Goal: Task Accomplishment & Management: Manage account settings

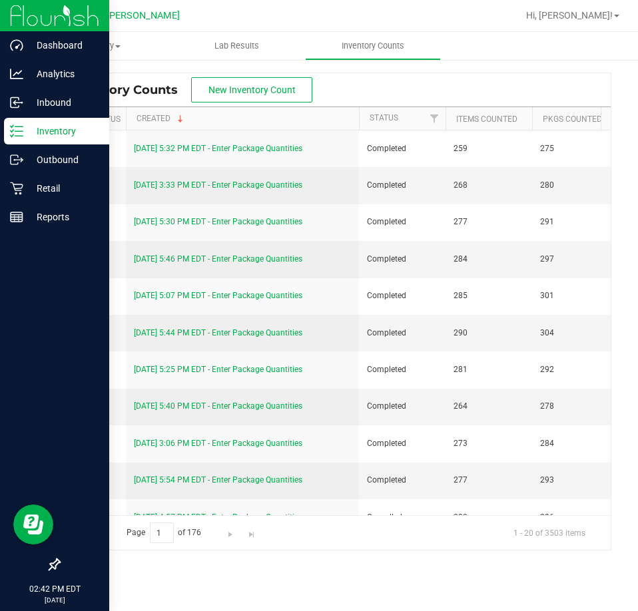
click at [31, 125] on p "Inventory" at bounding box center [63, 131] width 80 height 16
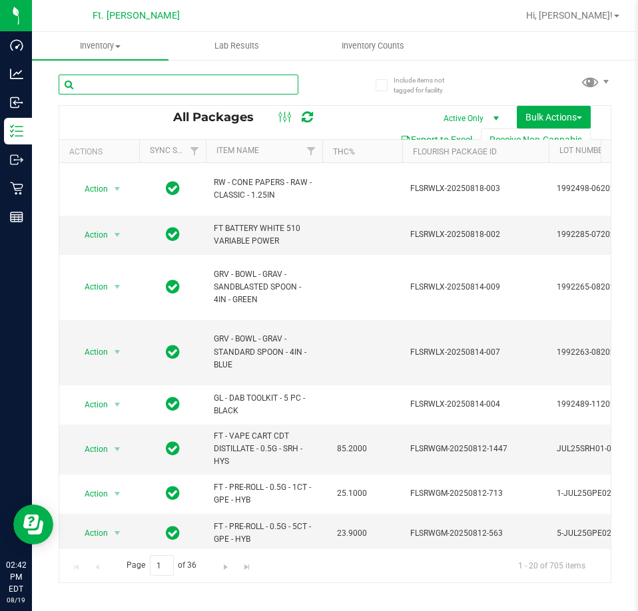
click at [187, 92] on input "text" at bounding box center [179, 85] width 240 height 20
paste input "W-JUN25DDF02-0702"
type input "W-JUN25DDF02-0702"
click at [344, 70] on div "W-JUN25DDF02-0702 All Packages Active Only Active Only Lab Samples Locked All E…" at bounding box center [335, 322] width 552 height 521
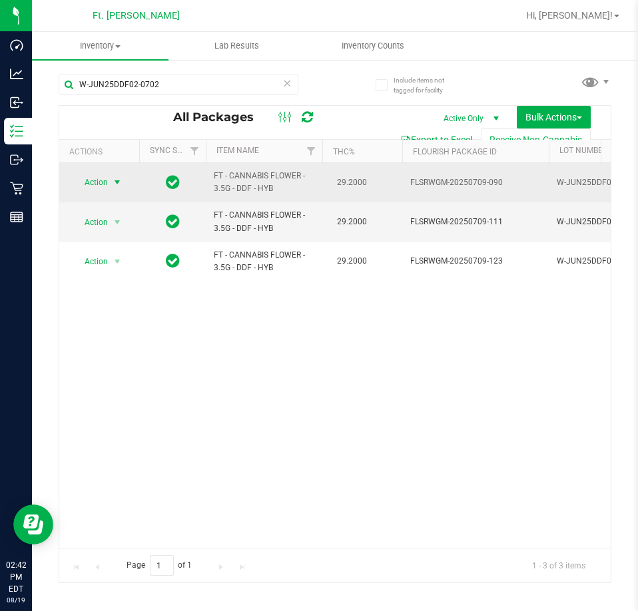
click at [110, 187] on span "select" at bounding box center [117, 182] width 17 height 19
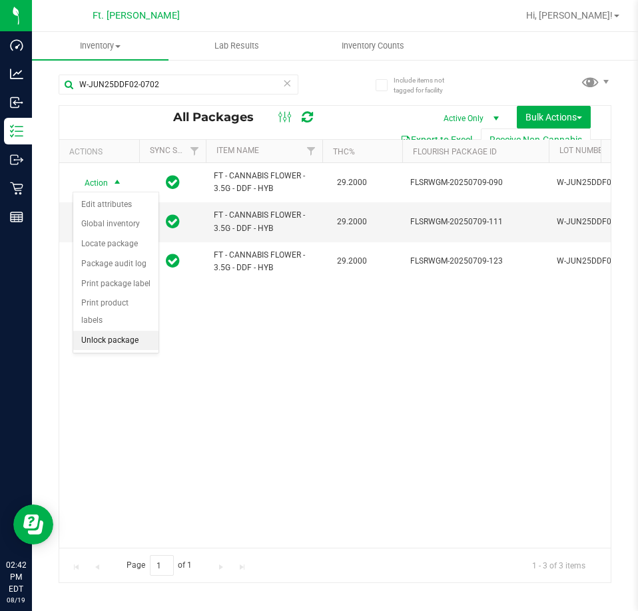
click at [121, 331] on li "Unlock package" at bounding box center [115, 341] width 85 height 20
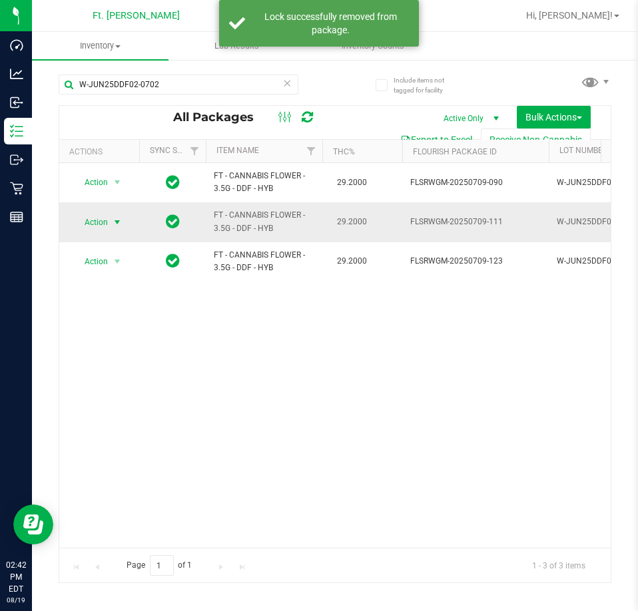
click at [107, 220] on span "Action" at bounding box center [91, 222] width 36 height 19
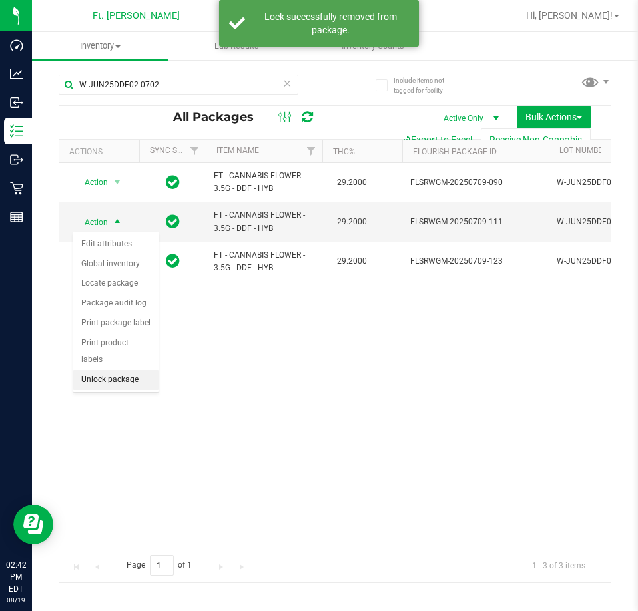
click at [112, 370] on li "Unlock package" at bounding box center [115, 380] width 85 height 20
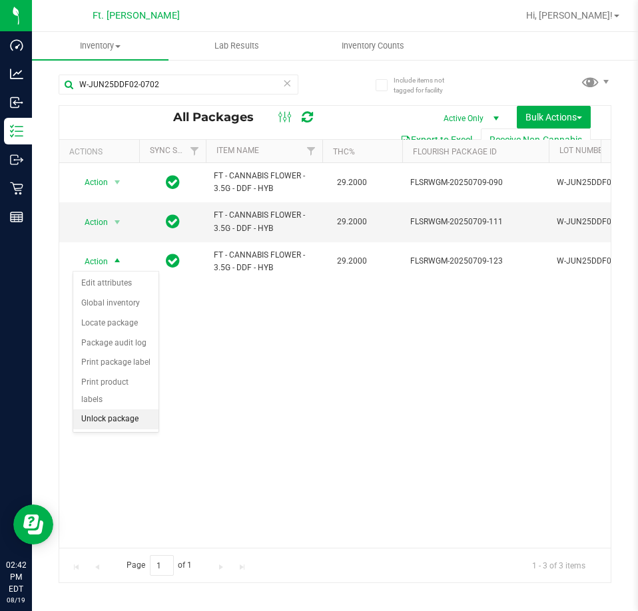
click at [113, 409] on li "Unlock package" at bounding box center [115, 419] width 85 height 20
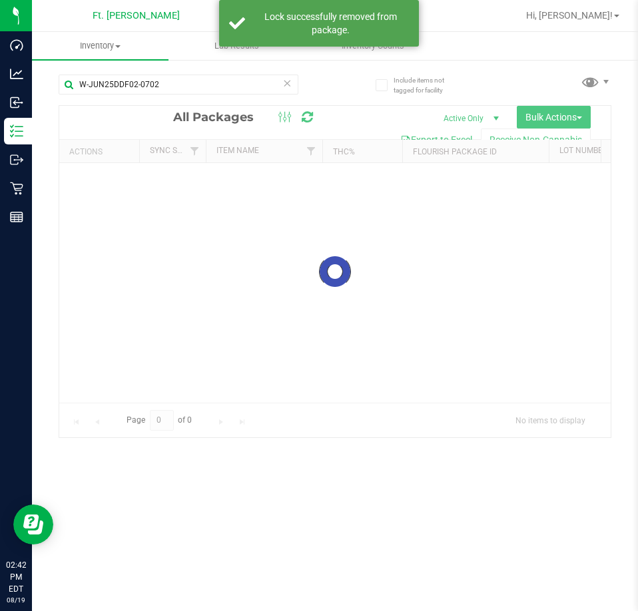
click at [560, 118] on div at bounding box center [334, 271] width 551 height 331
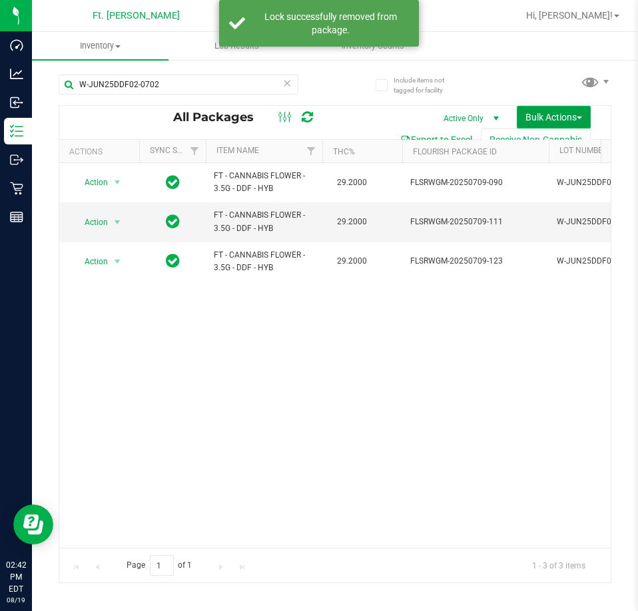
click at [574, 116] on span "Bulk Actions" at bounding box center [553, 117] width 57 height 11
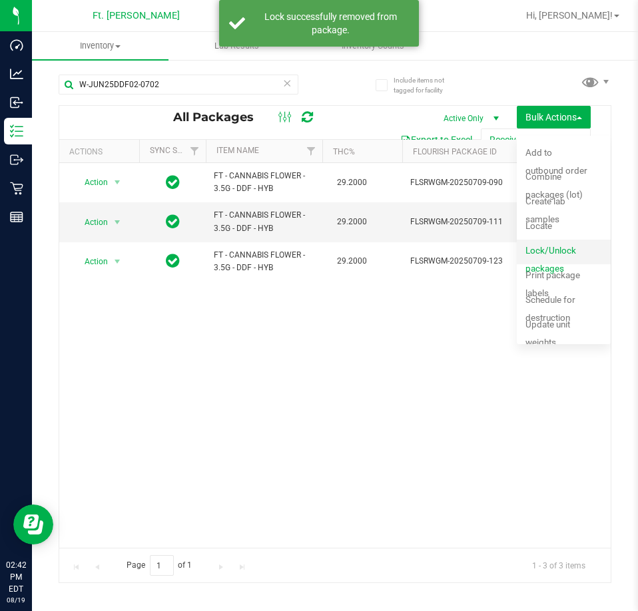
click at [559, 246] on span "Lock/Unlock packages" at bounding box center [550, 259] width 51 height 29
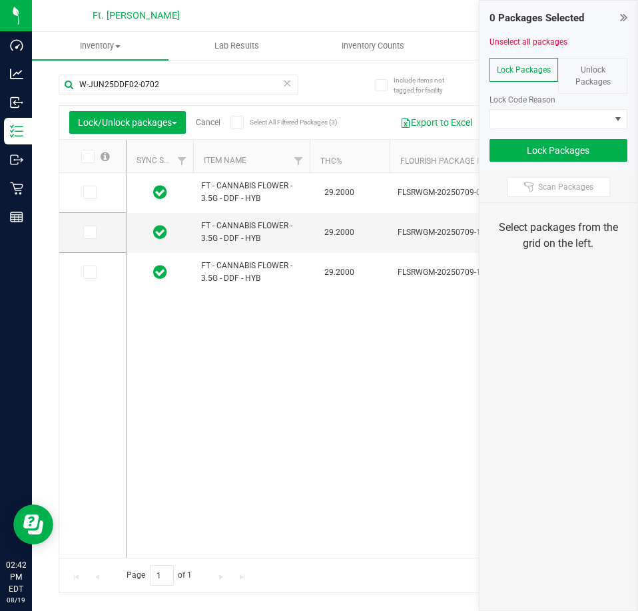
click at [79, 160] on label at bounding box center [94, 156] width 51 height 13
click at [0, 0] on input "checkbox" at bounding box center [0, 0] width 0 height 0
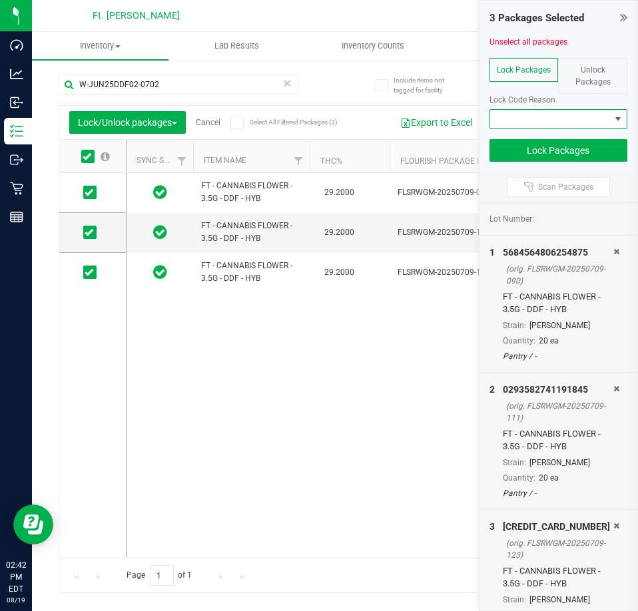
click at [584, 115] on span at bounding box center [550, 119] width 120 height 19
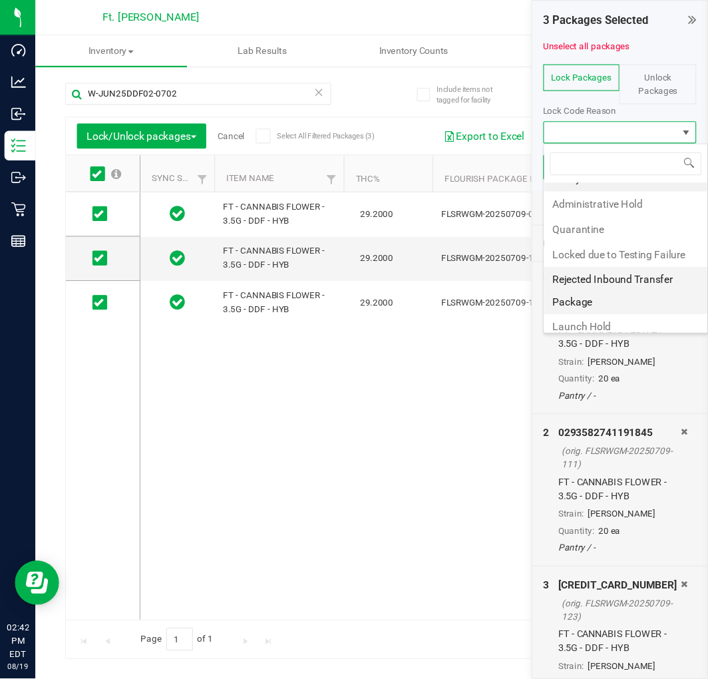
scroll to position [23, 0]
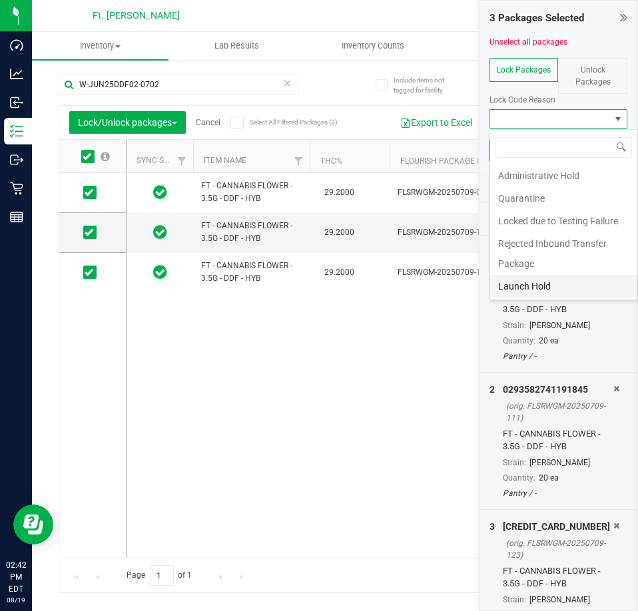
click at [549, 284] on li "Launch Hold" at bounding box center [564, 286] width 148 height 23
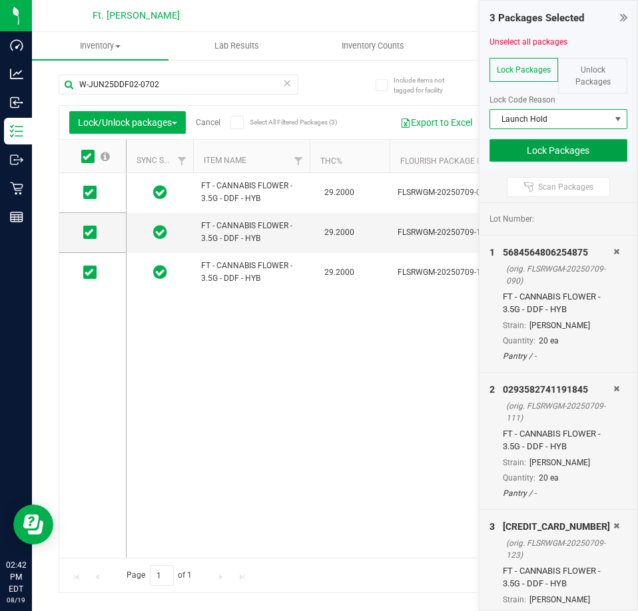
click at [580, 156] on button "Lock Packages" at bounding box center [558, 150] width 138 height 23
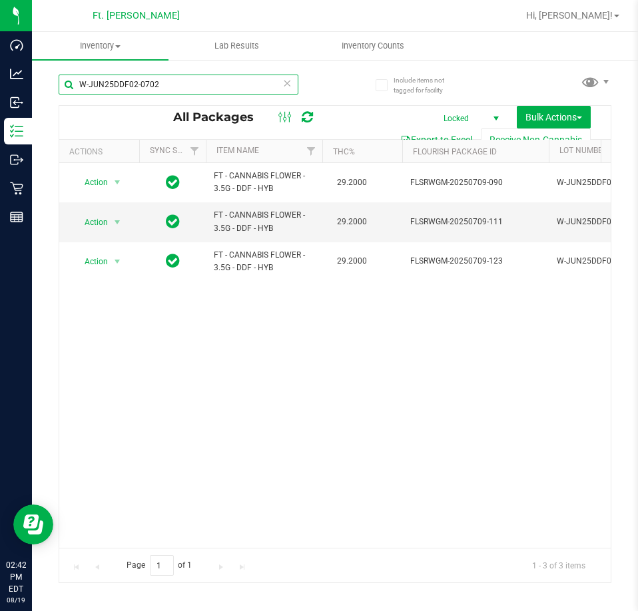
drag, startPoint x: 168, startPoint y: 90, endPoint x: -76, endPoint y: 90, distance: 243.6
click at [0, 90] on html "Dashboard Analytics Inbound Inventory Outbound Retail Reports 02:42 PM EDT 08/1…" at bounding box center [319, 305] width 638 height 611
paste input "APR25FIC02-0514"
click at [368, 93] on div "Include items not tagged for facility" at bounding box center [412, 80] width 95 height 36
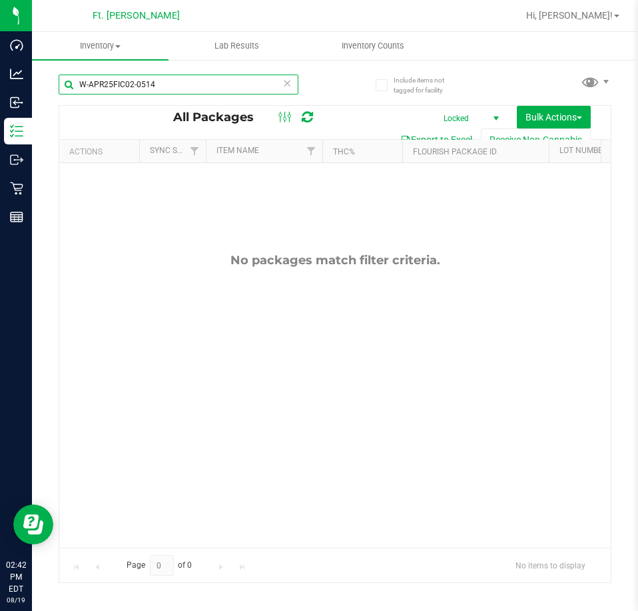
drag, startPoint x: 168, startPoint y: 82, endPoint x: -226, endPoint y: 110, distance: 394.3
click at [0, 110] on html "Dashboard Analytics Inbound Inventory Outbound Retail Reports 02:42 PM EDT 08/1…" at bounding box center [319, 305] width 638 height 611
paste input "JUN25PBS02-0616"
drag, startPoint x: -152, startPoint y: 16, endPoint x: -276, endPoint y: 16, distance: 123.1
click at [0, 16] on html "Dashboard Analytics Inbound Inventory Outbound Retail Reports 02:43 PM EDT 08/1…" at bounding box center [319, 305] width 638 height 611
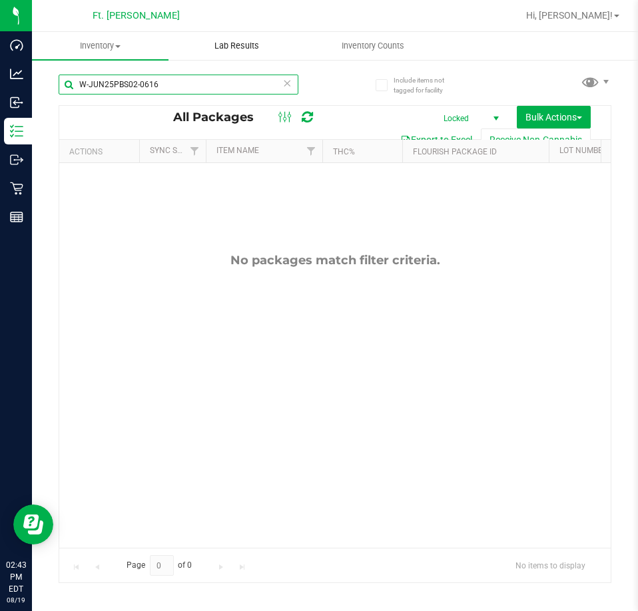
paste input "APR25FIC02-0514"
type input "W-APR25FIC02-0514"
click at [447, 116] on span "Locked" at bounding box center [467, 118] width 73 height 19
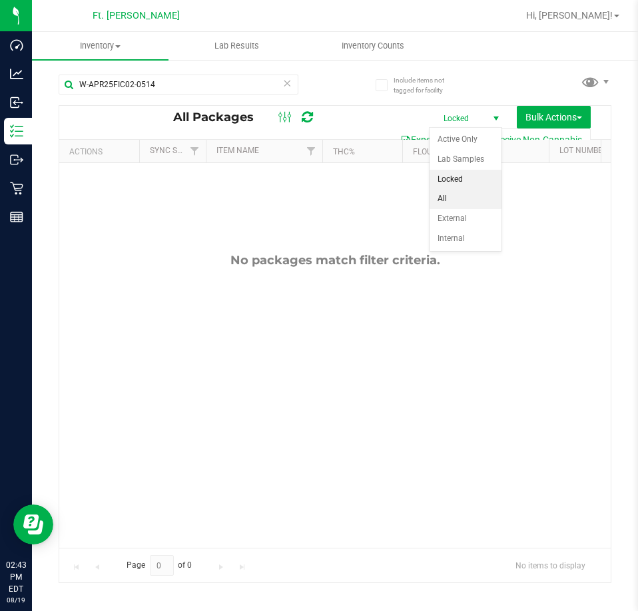
click at [449, 202] on li "All" at bounding box center [465, 199] width 72 height 20
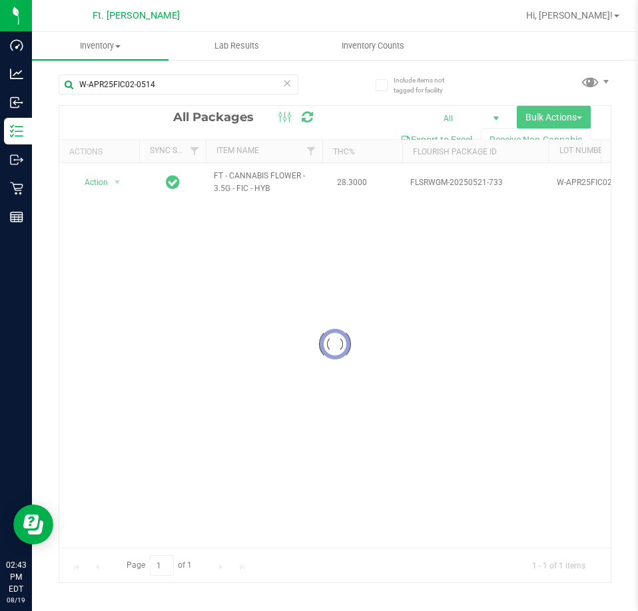
drag, startPoint x: 95, startPoint y: 544, endPoint x: 168, endPoint y: 533, distance: 74.6
click at [168, 533] on div at bounding box center [334, 344] width 551 height 477
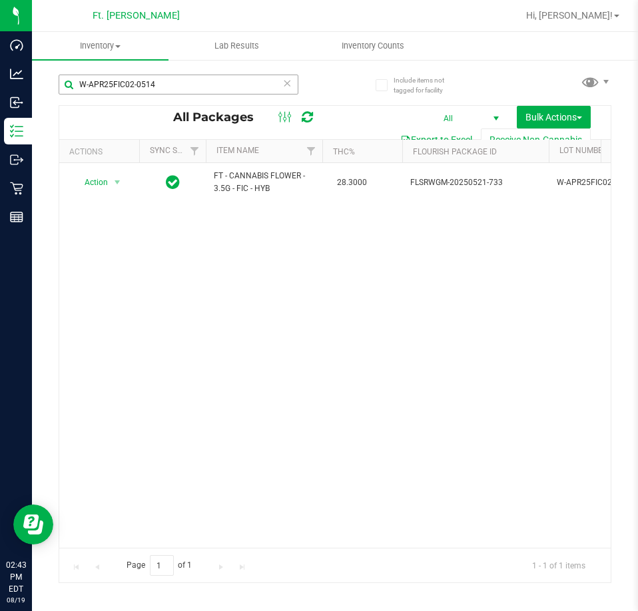
drag, startPoint x: 182, startPoint y: 95, endPoint x: 186, endPoint y: 81, distance: 15.4
click at [182, 91] on div "W-APR25FIC02-0514" at bounding box center [179, 90] width 240 height 31
drag, startPoint x: 187, startPoint y: 81, endPoint x: -327, endPoint y: 98, distance: 514.7
click at [0, 98] on html "Dashboard Analytics Inbound Inventory Outbound Retail Reports 02:43 PM EDT 08/1…" at bounding box center [319, 305] width 638 height 611
paste input "UG25GRZ01"
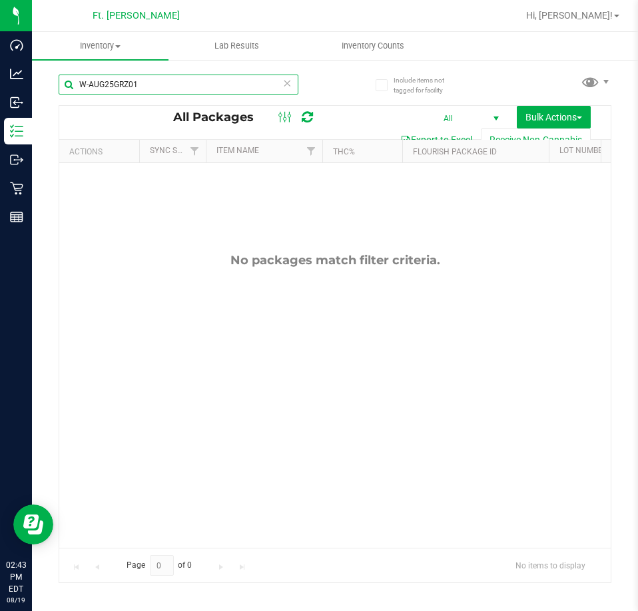
drag, startPoint x: 113, startPoint y: 83, endPoint x: 100, endPoint y: 83, distance: 13.3
click at [113, 83] on input "W-AUG25GRZ01" at bounding box center [179, 85] width 240 height 20
click at [127, 89] on input "W-AUG25GRZ01" at bounding box center [179, 85] width 240 height 20
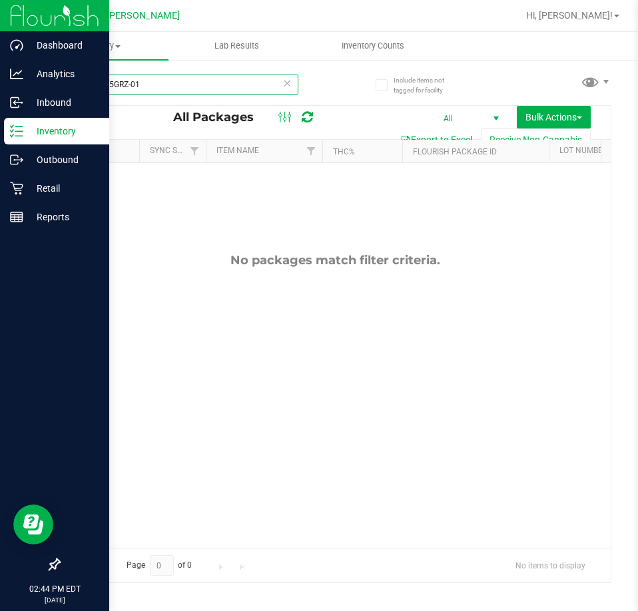
type input "W-AUG25GRZ-01"
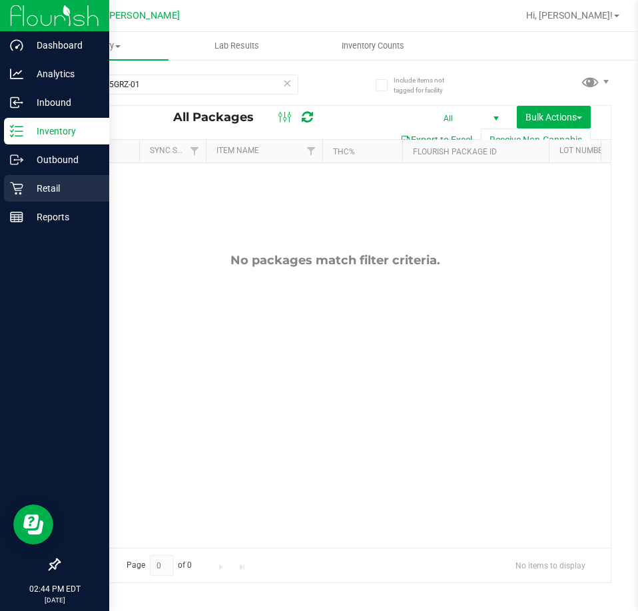
click at [19, 187] on icon at bounding box center [16, 188] width 13 height 13
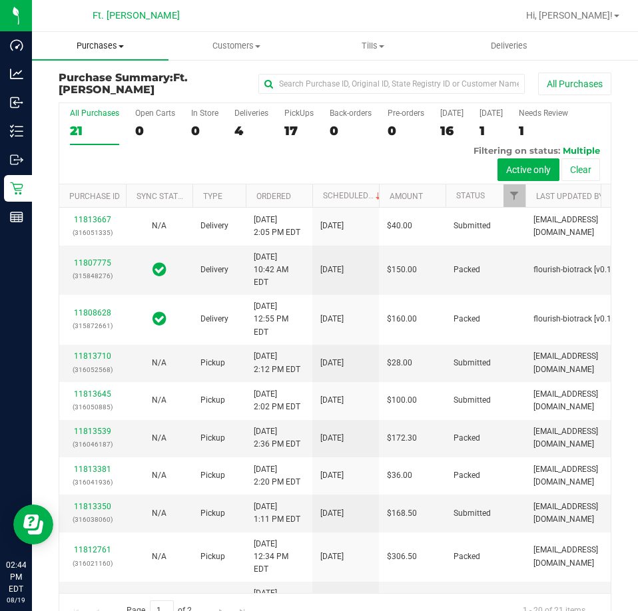
click at [134, 45] on span "Purchases" at bounding box center [100, 46] width 136 height 12
click at [96, 95] on span "Fulfillment" at bounding box center [73, 96] width 83 height 11
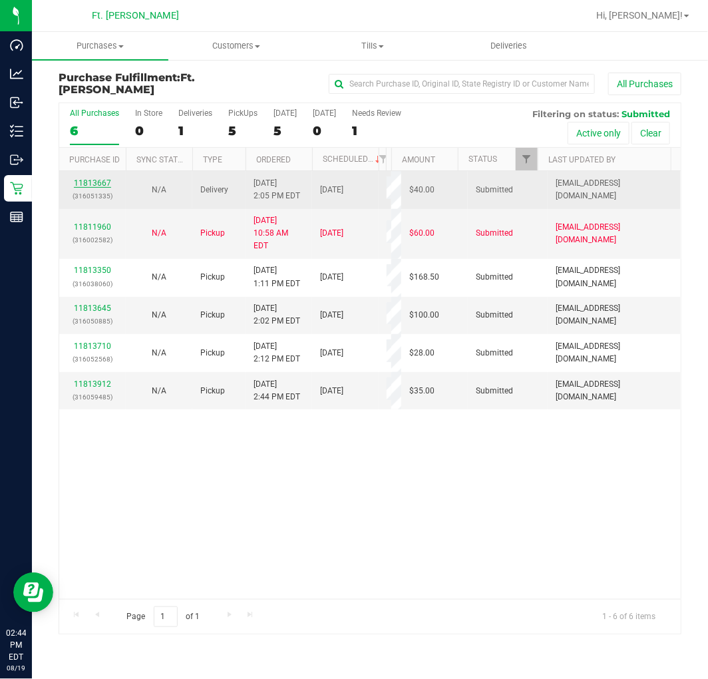
click at [102, 184] on link "11813667" at bounding box center [92, 182] width 37 height 9
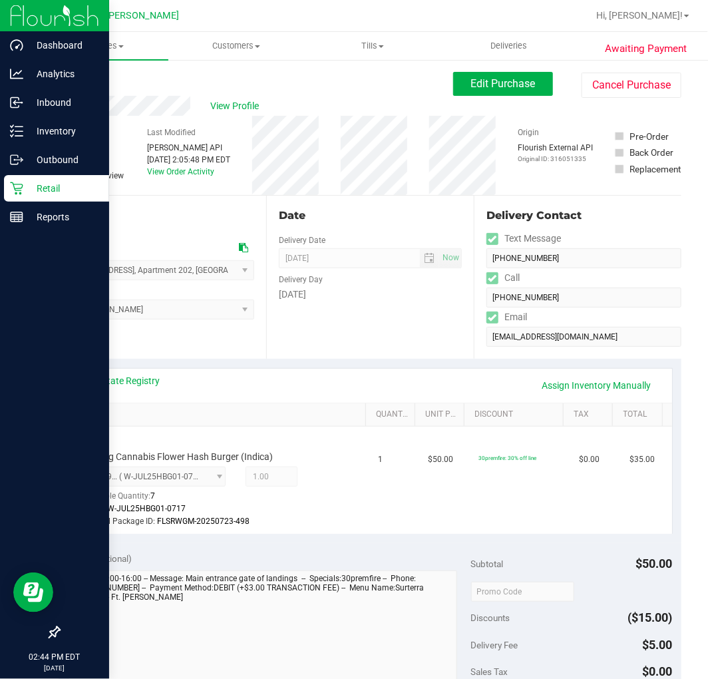
click at [27, 180] on p "Retail" at bounding box center [63, 188] width 80 height 16
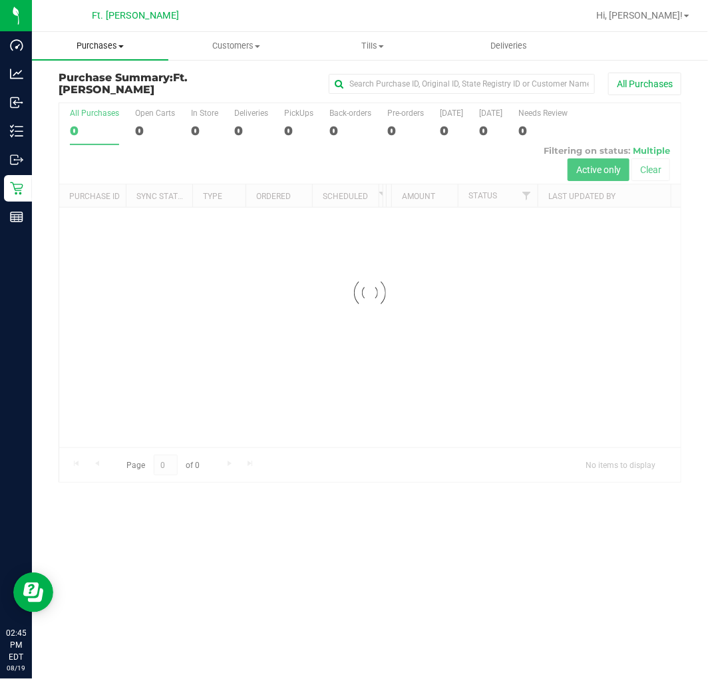
click at [142, 51] on span "Purchases" at bounding box center [100, 46] width 136 height 12
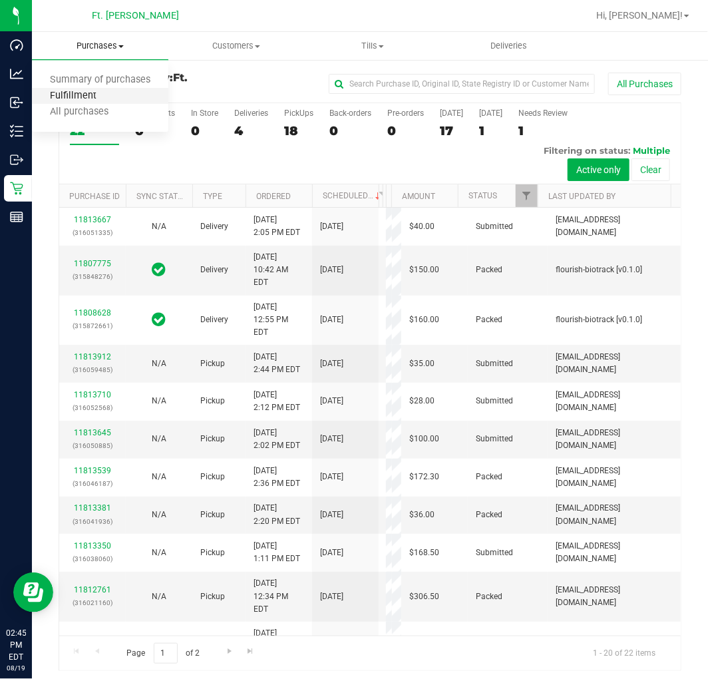
click at [104, 97] on span "Fulfillment" at bounding box center [73, 96] width 83 height 11
